Goal: Task Accomplishment & Management: Manage account settings

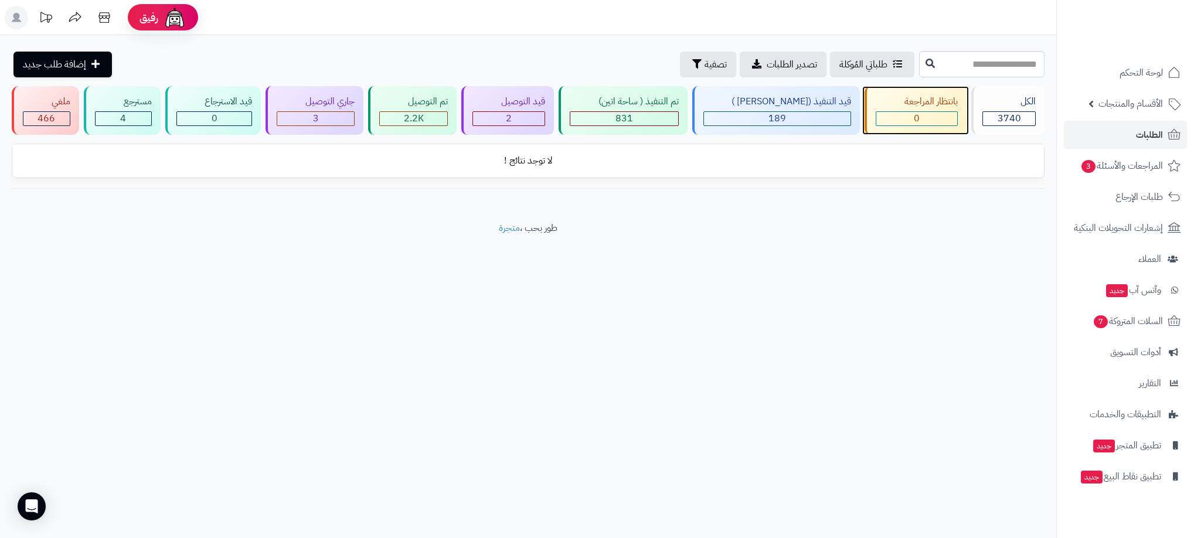
click at [876, 115] on div "0" at bounding box center [916, 118] width 81 height 13
click at [508, 122] on div "2" at bounding box center [508, 118] width 71 height 13
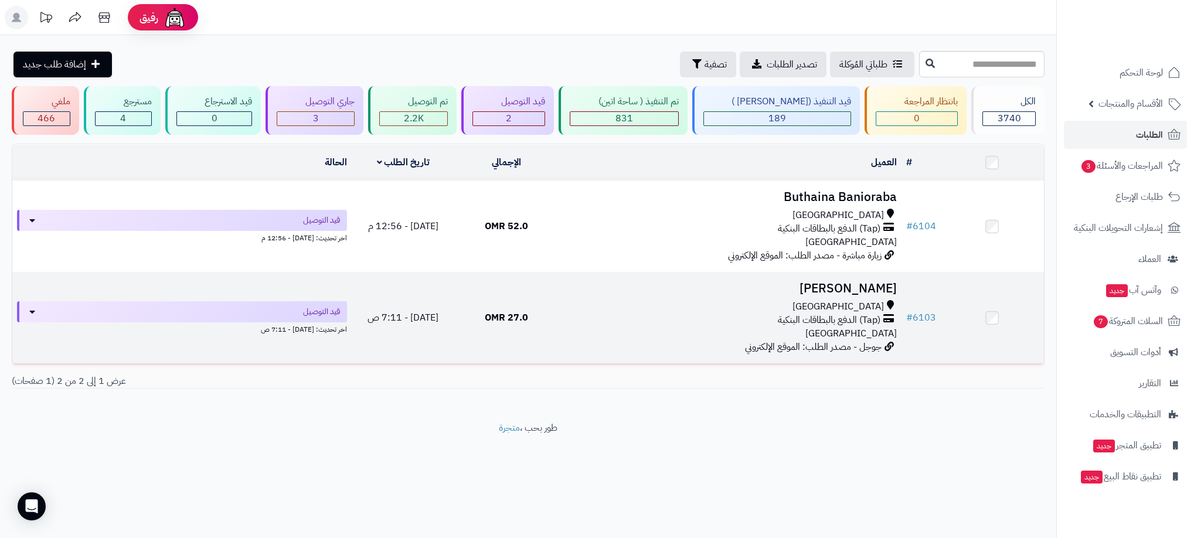
click at [663, 313] on div "(Tap) الدفع بالبطاقات البنكية" at bounding box center [730, 319] width 334 height 13
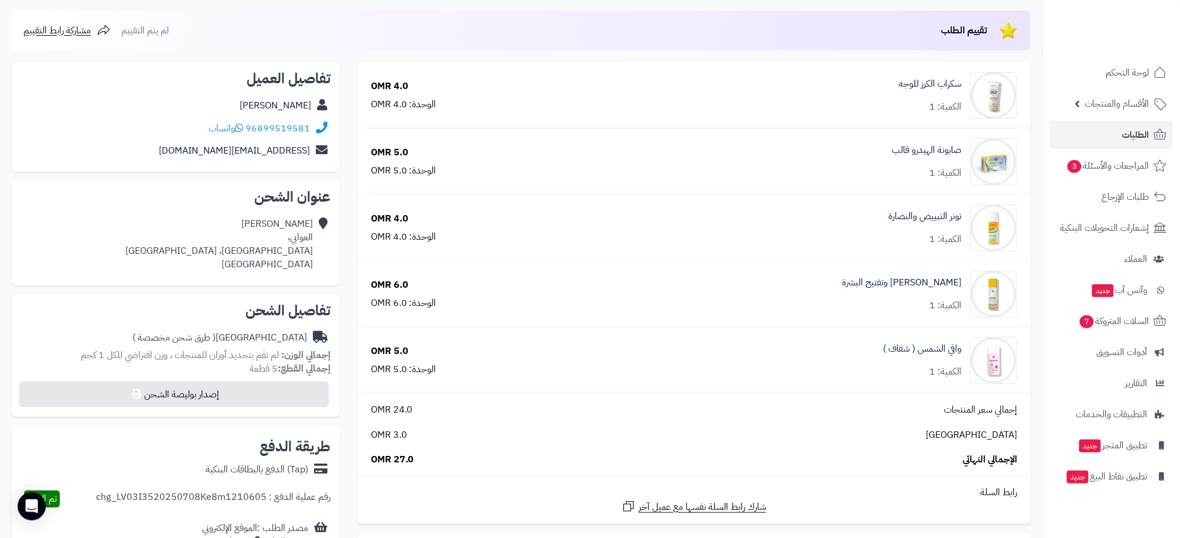
scroll to position [88, 0]
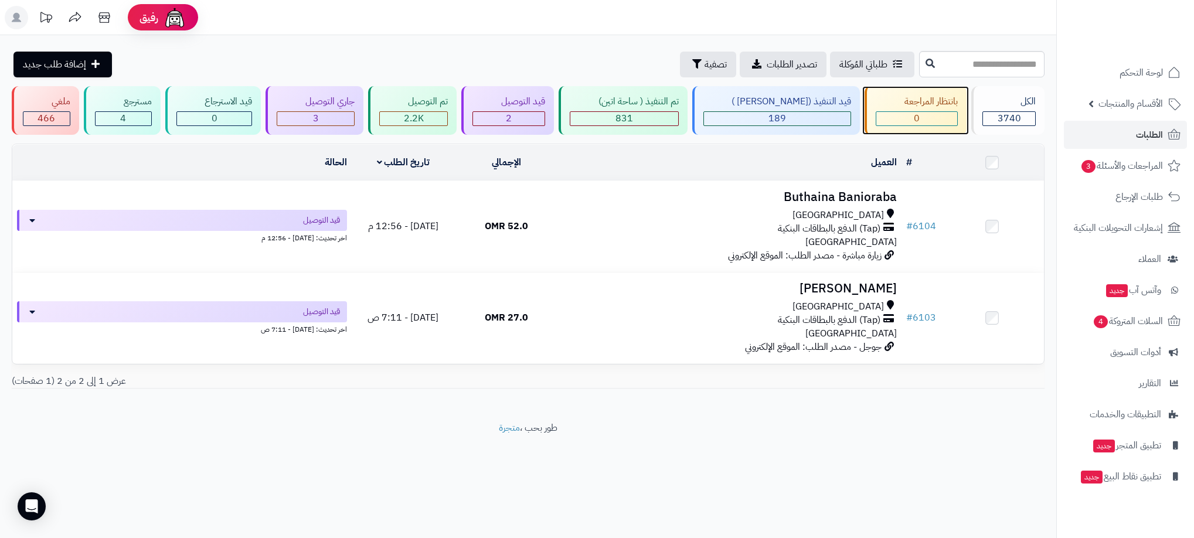
click at [915, 102] on div "بانتظار المراجعة" at bounding box center [916, 101] width 82 height 13
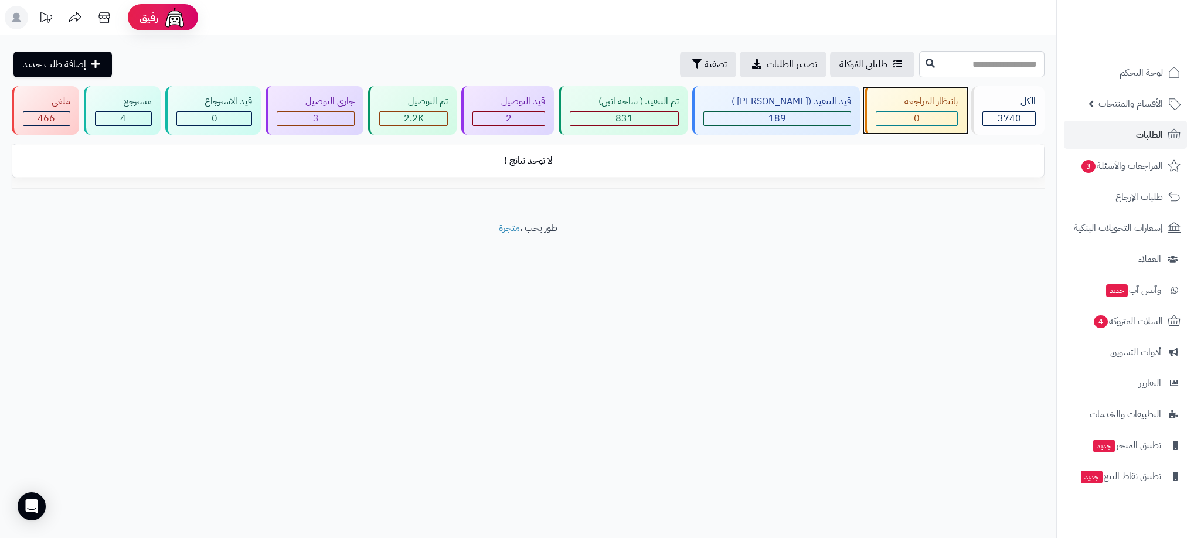
click at [925, 117] on div "0" at bounding box center [916, 118] width 81 height 13
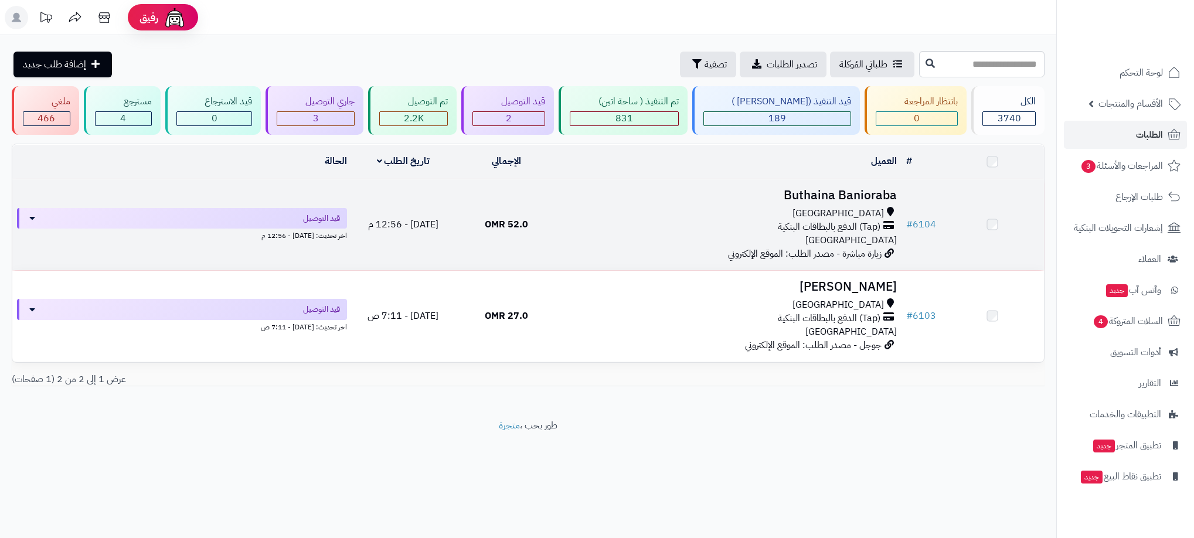
click at [619, 232] on div "(Tap) الدفع بالبطاقات البنكية" at bounding box center [730, 226] width 334 height 13
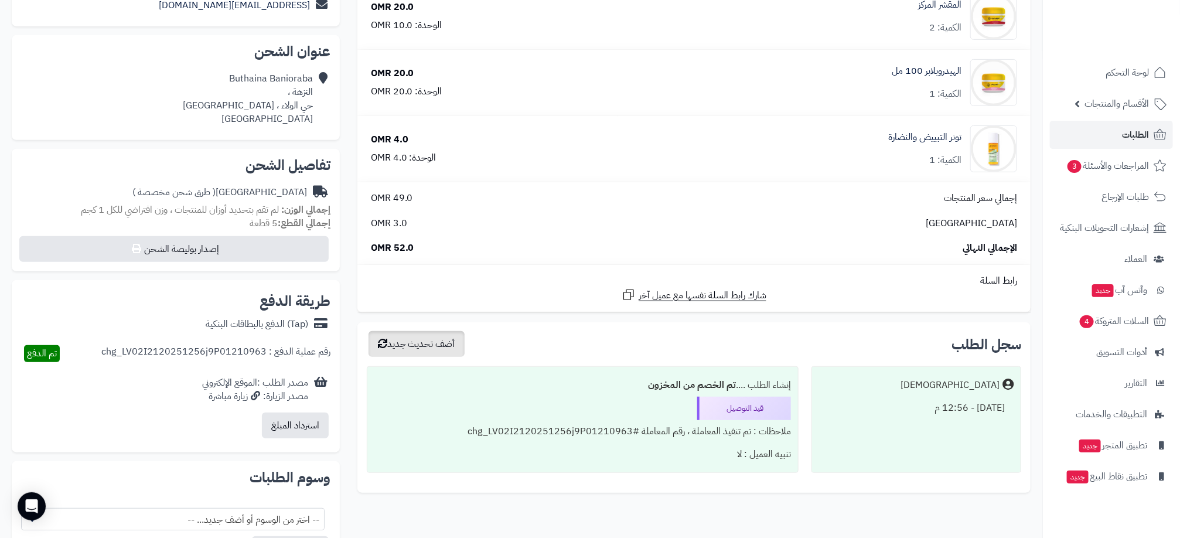
scroll to position [176, 0]
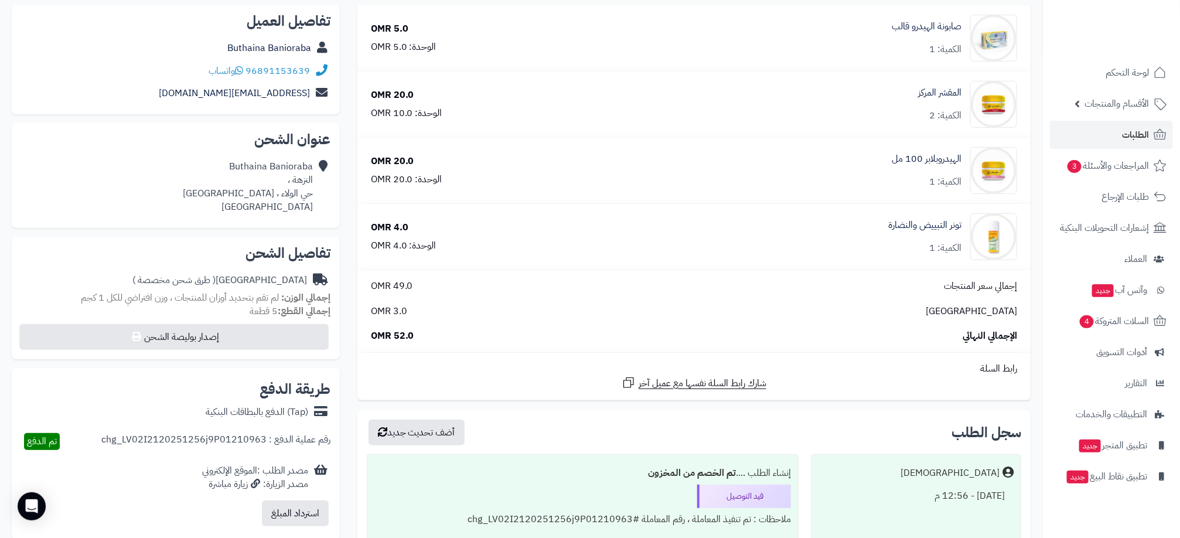
click at [38, 444] on span "تم الدفع" at bounding box center [42, 441] width 30 height 14
click at [199, 440] on div "رقم عملية الدفع : chg_LV02I2120251256j9P01210963" at bounding box center [215, 441] width 229 height 17
copy div "رقم عملية الدفع : chg_LV02I2120251256j9P01210963"
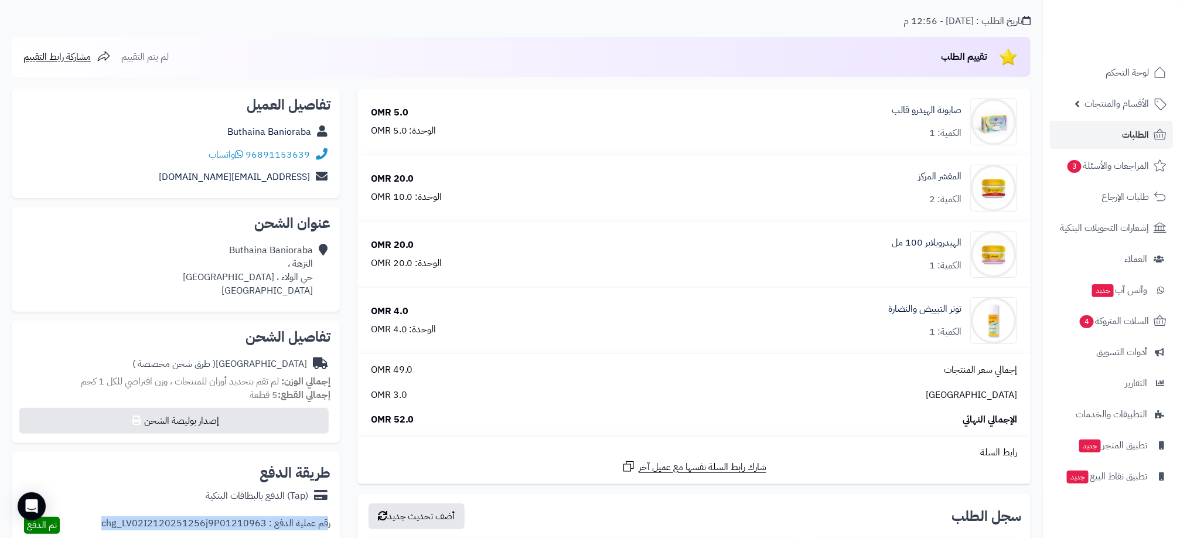
scroll to position [50, 0]
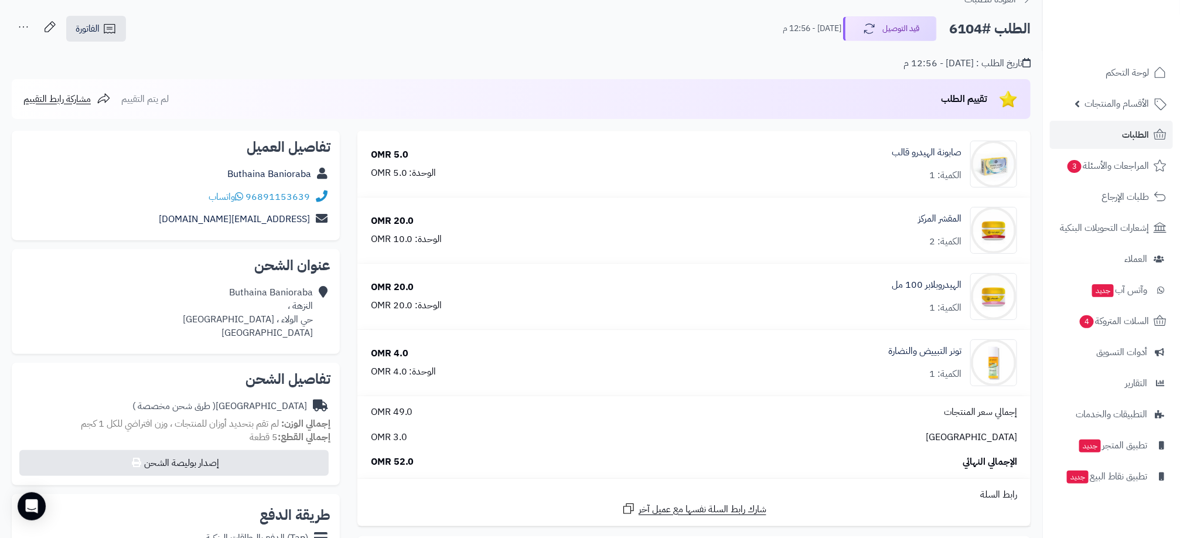
click at [396, 241] on div "الوحدة: 10.0 OMR" at bounding box center [406, 239] width 71 height 13
click at [396, 174] on div "الوحدة: 5.0 OMR" at bounding box center [404, 172] width 66 height 13
click at [403, 373] on div "الوحدة: 4.0 OMR" at bounding box center [404, 371] width 66 height 13
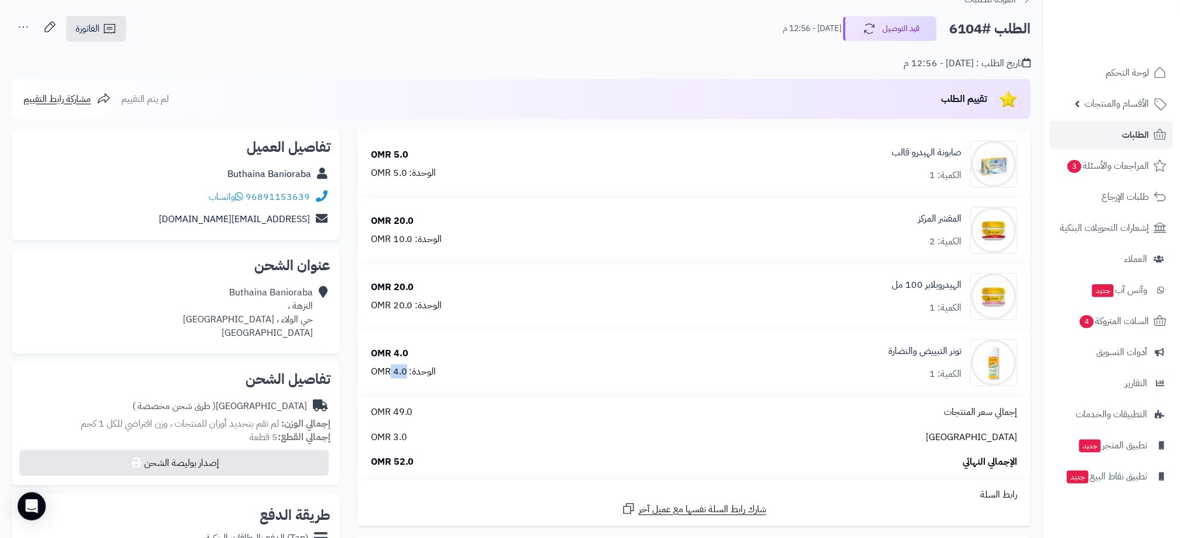
click at [403, 373] on div "الوحدة: 4.0 OMR" at bounding box center [404, 371] width 66 height 13
drag, startPoint x: 403, startPoint y: 373, endPoint x: 493, endPoint y: 97, distance: 290.7
click at [493, 97] on div "تقييم الطلب لم يتم التقييم مشاركة رابط التقييم" at bounding box center [521, 99] width 1019 height 40
click at [935, 240] on div "الكمية: 2" at bounding box center [945, 241] width 32 height 13
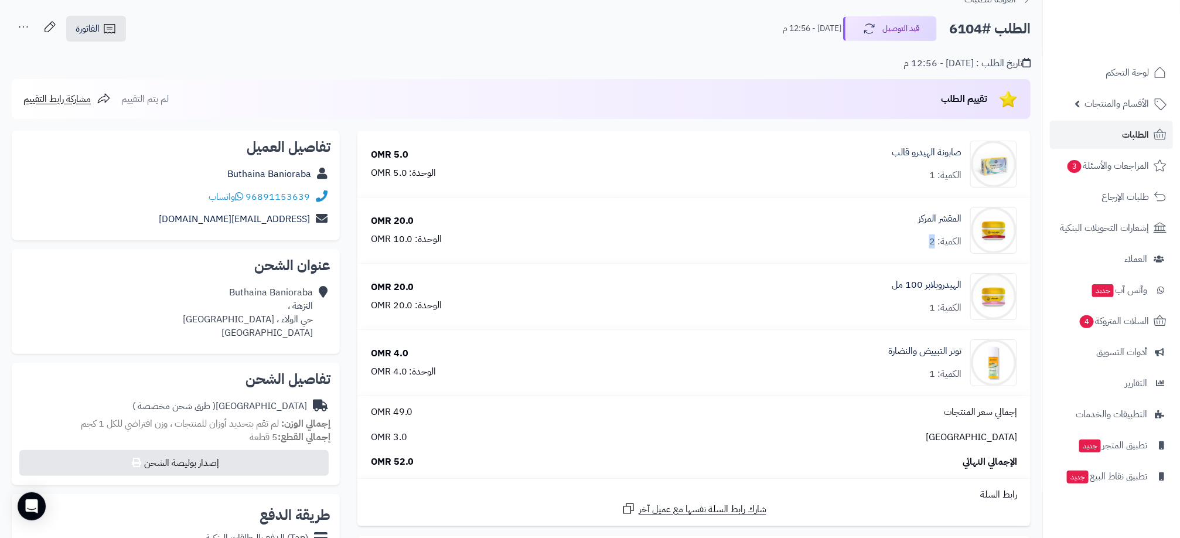
click at [931, 240] on div "الكمية: 2" at bounding box center [945, 241] width 32 height 13
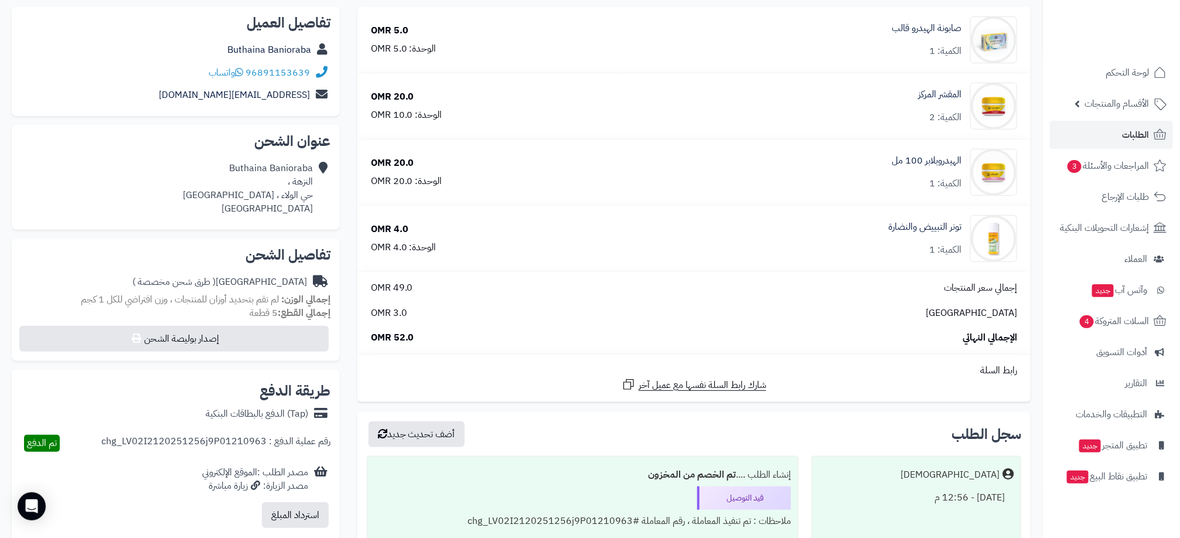
scroll to position [0, 0]
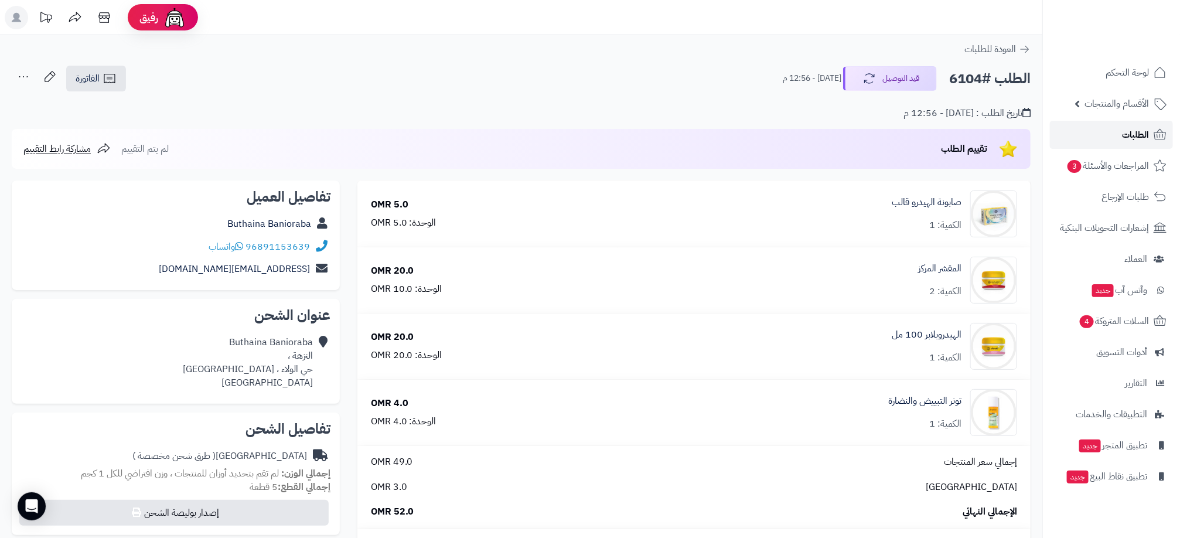
click at [1132, 138] on span "الطلبات" at bounding box center [1135, 135] width 27 height 16
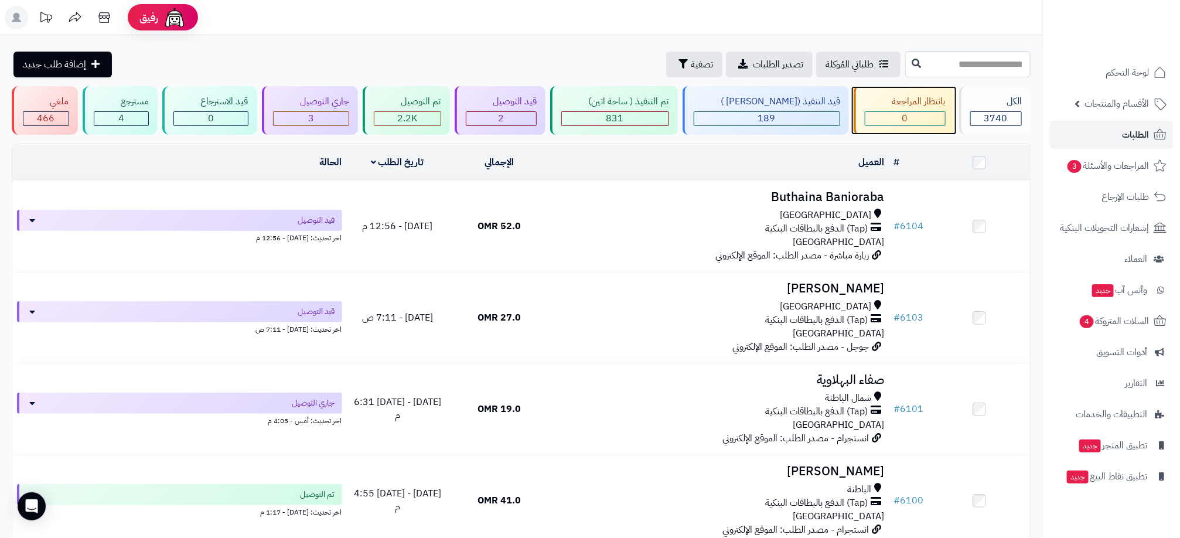
click at [928, 120] on div "0" at bounding box center [905, 118] width 80 height 13
